Goal: Navigation & Orientation: Find specific page/section

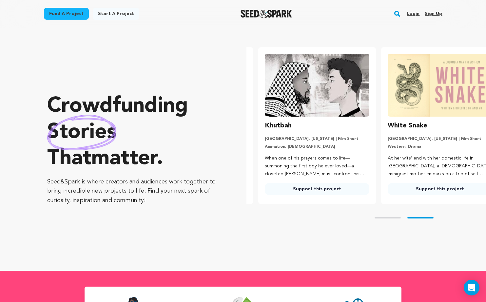
scroll to position [0, 128]
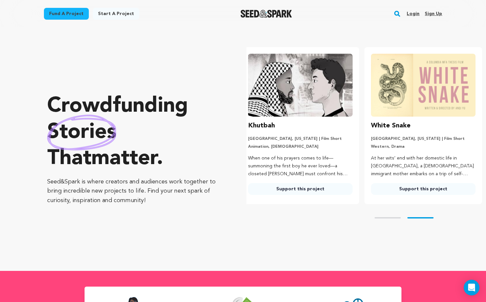
click at [413, 12] on link "Login" at bounding box center [413, 14] width 13 height 10
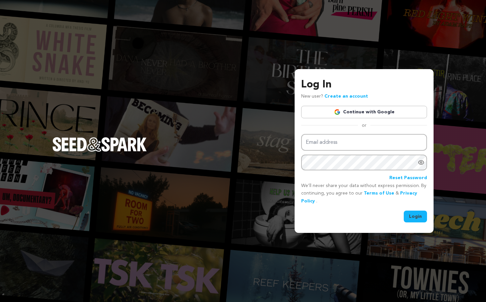
click at [369, 111] on link "Continue with Google" at bounding box center [364, 112] width 126 height 12
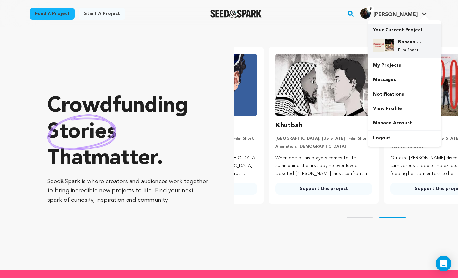
scroll to position [0, 120]
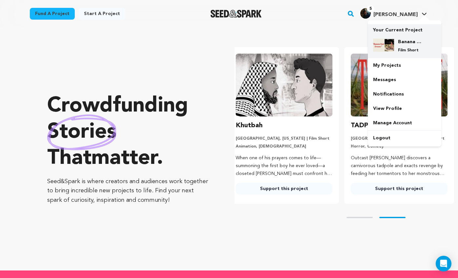
click at [398, 36] on div "Banana Seat Dreams Film Short" at bounding box center [404, 45] width 63 height 25
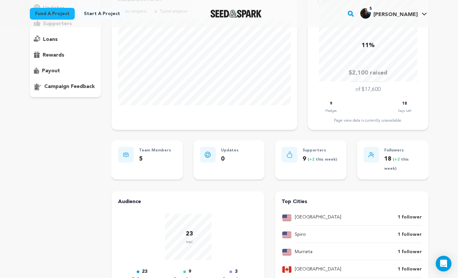
scroll to position [57, 0]
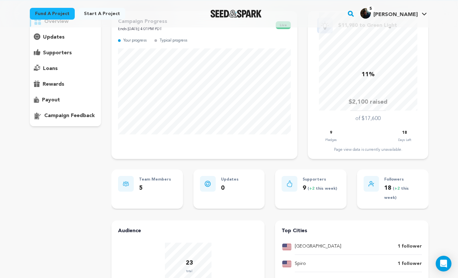
click at [55, 59] on div "overview" at bounding box center [65, 68] width 71 height 115
click at [50, 54] on p "supporters" at bounding box center [57, 53] width 29 height 8
